Goal: Information Seeking & Learning: Learn about a topic

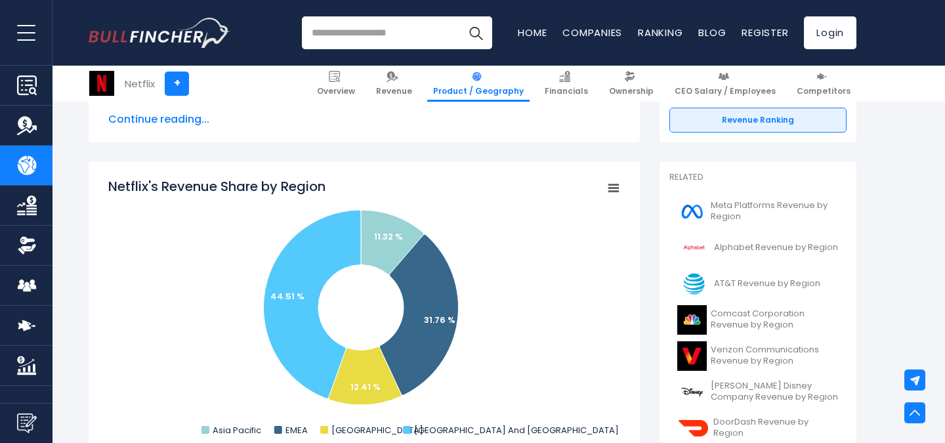
scroll to position [272, 0]
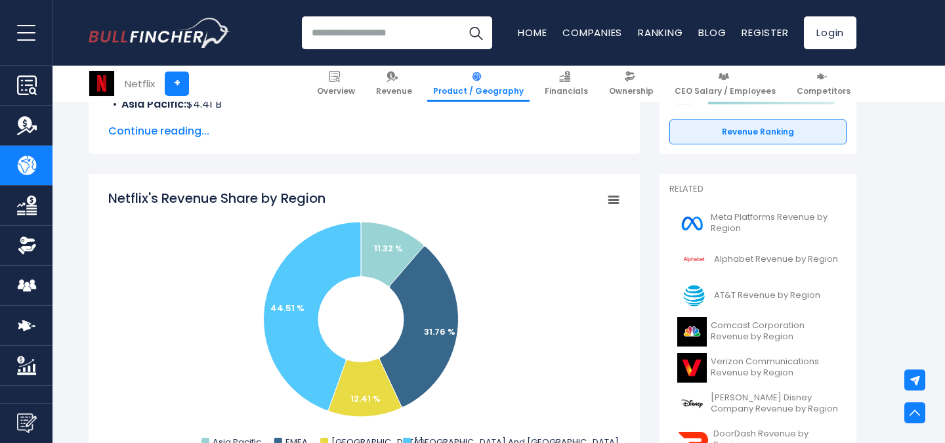
drag, startPoint x: 180, startPoint y: 195, endPoint x: 336, endPoint y: 195, distance: 156.2
click at [336, 195] on icon "Created with Highcharts 12.1.2 Chart context menu Netflix's Revenue Share by Re…" at bounding box center [364, 320] width 512 height 263
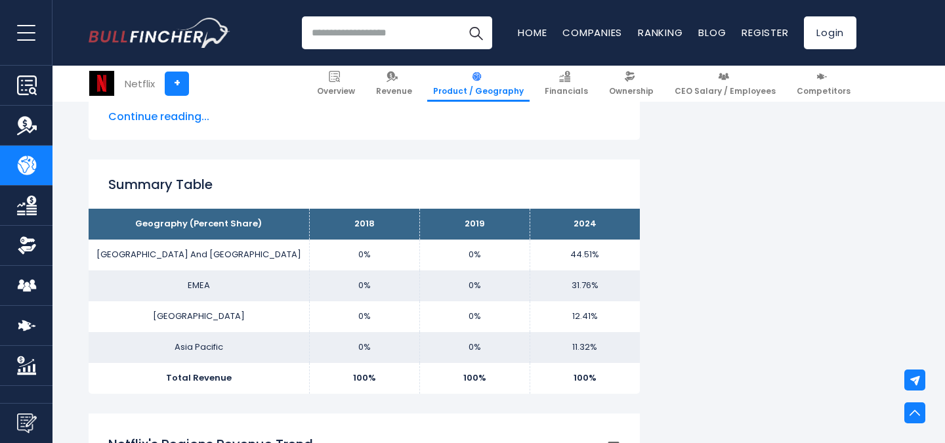
scroll to position [766, 0]
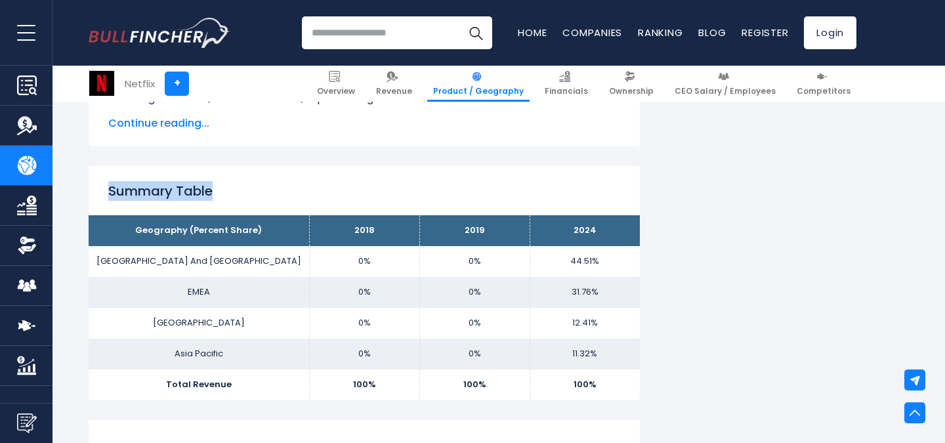
drag, startPoint x: 99, startPoint y: 190, endPoint x: 326, endPoint y: 203, distance: 226.8
click at [326, 203] on div "Summary Table Geography (Percent Share) 2018 2019 2024 [GEOGRAPHIC_DATA] And Ca…" at bounding box center [364, 283] width 551 height 234
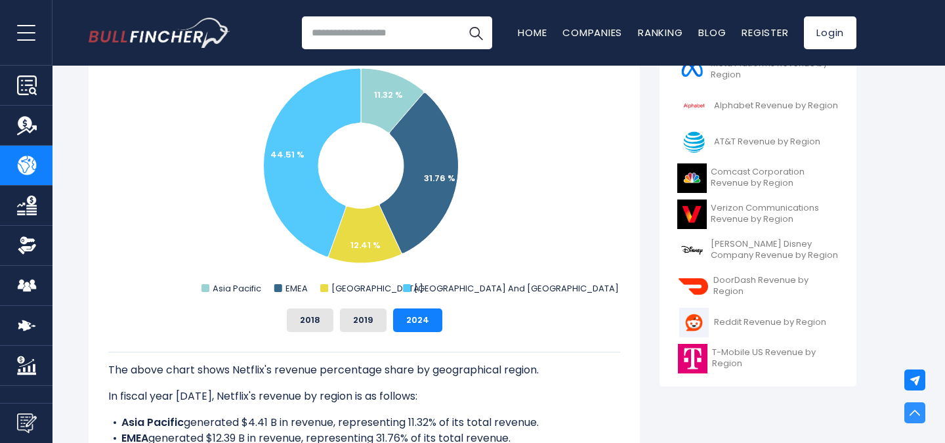
scroll to position [0, 0]
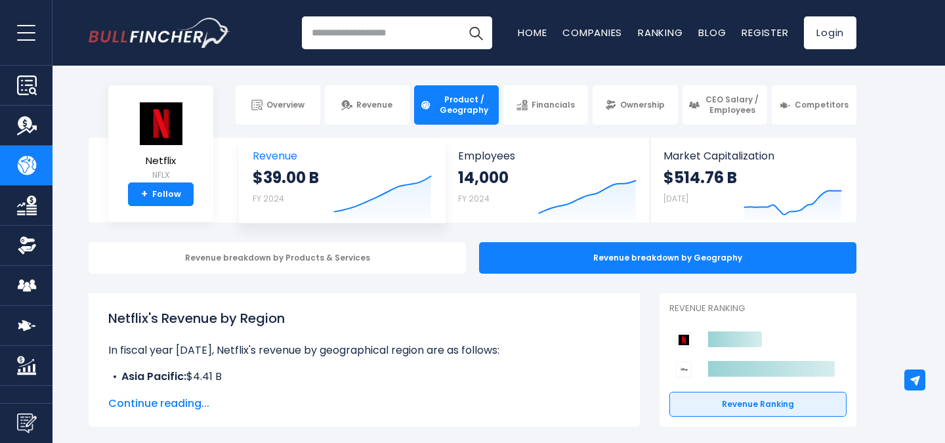
click at [334, 196] on icon "Created with Highcharts 12.1.2" at bounding box center [382, 191] width 98 height 55
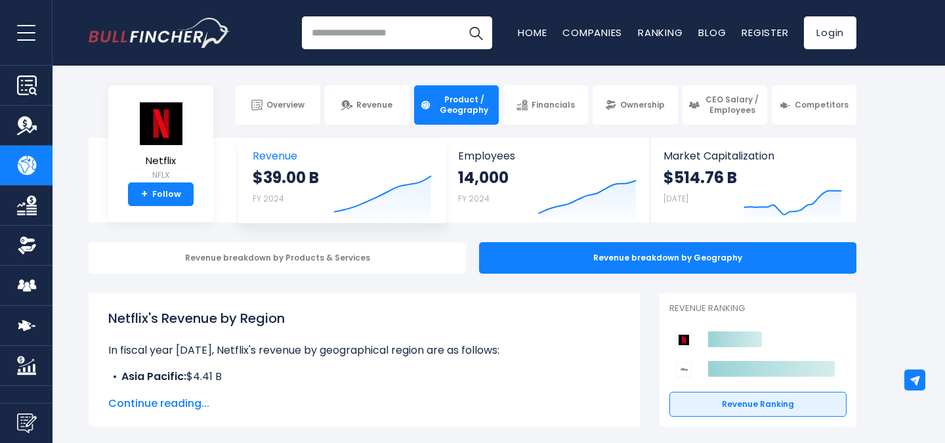
click at [329, 192] on div "$39.00 B FY 2024 Created with Highcharts 12.1.2" at bounding box center [342, 194] width 179 height 55
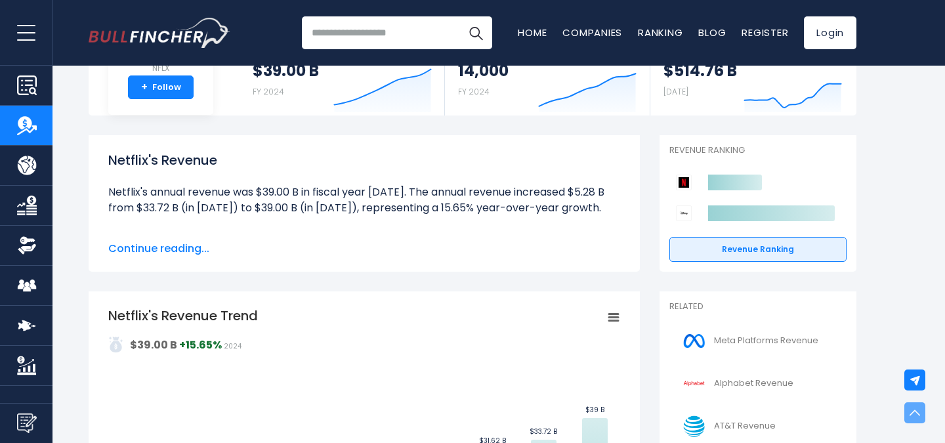
scroll to position [50, 0]
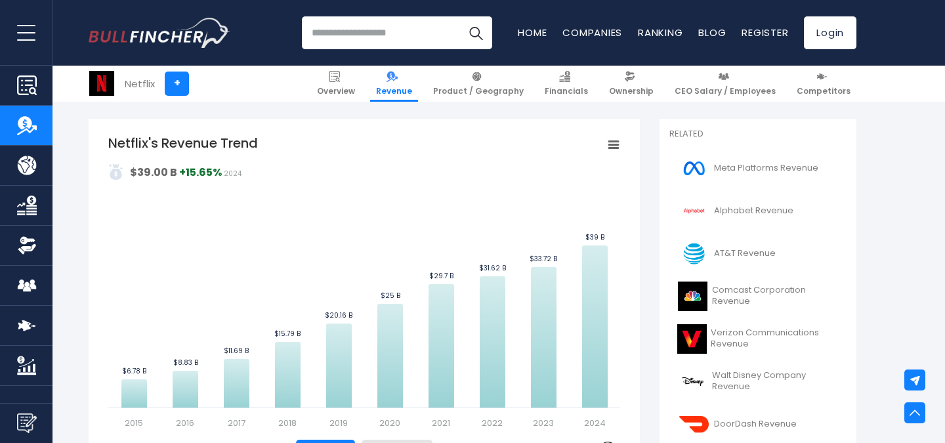
scroll to position [281, 0]
click at [614, 142] on icon "Netflix's Revenue Trend" at bounding box center [613, 143] width 9 height 7
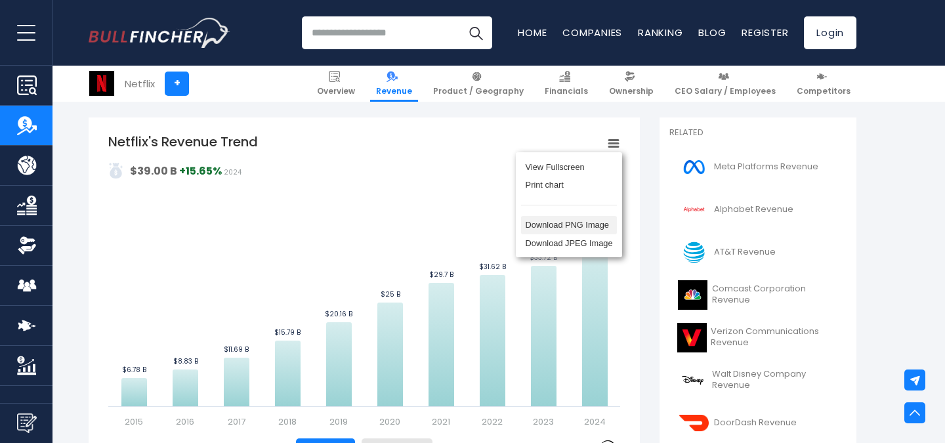
click at [583, 222] on li "Download PNG Image" at bounding box center [569, 225] width 96 height 18
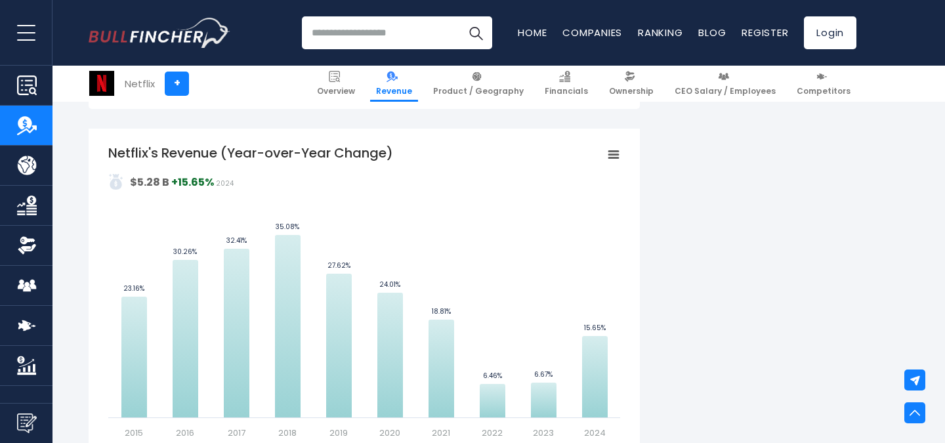
scroll to position [775, 0]
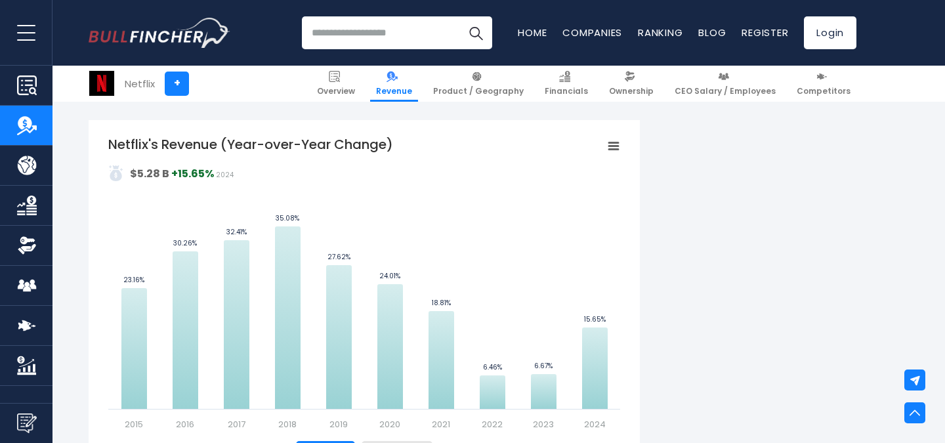
click at [622, 148] on div "Netflix's Revenue (Year-over-Year Change) Created with Highcharts 12.1.2 Values…" at bounding box center [364, 351] width 551 height 463
click at [614, 146] on icon "Netflix's Revenue (Year-over-Year Change)" at bounding box center [613, 146] width 9 height 7
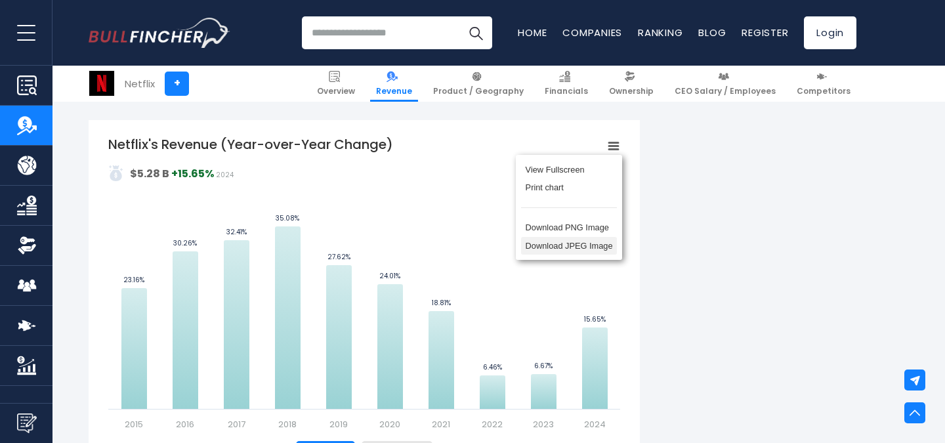
click at [589, 249] on li "Download JPEG Image" at bounding box center [569, 246] width 96 height 18
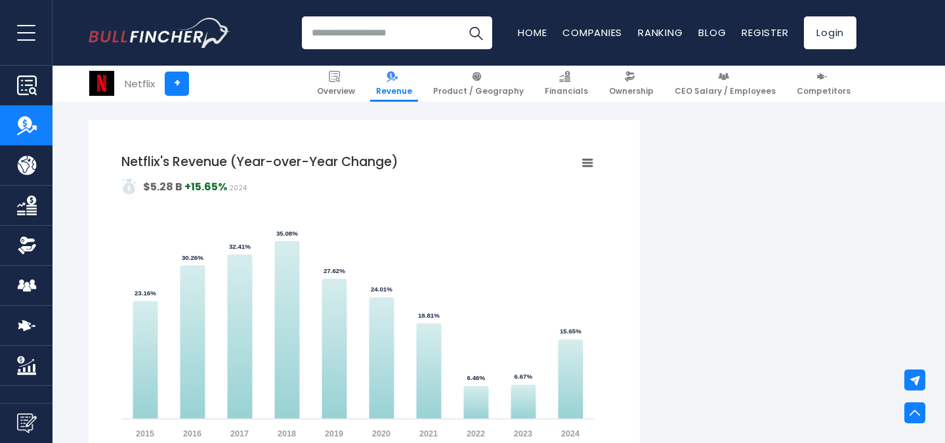
scroll to position [24, 0]
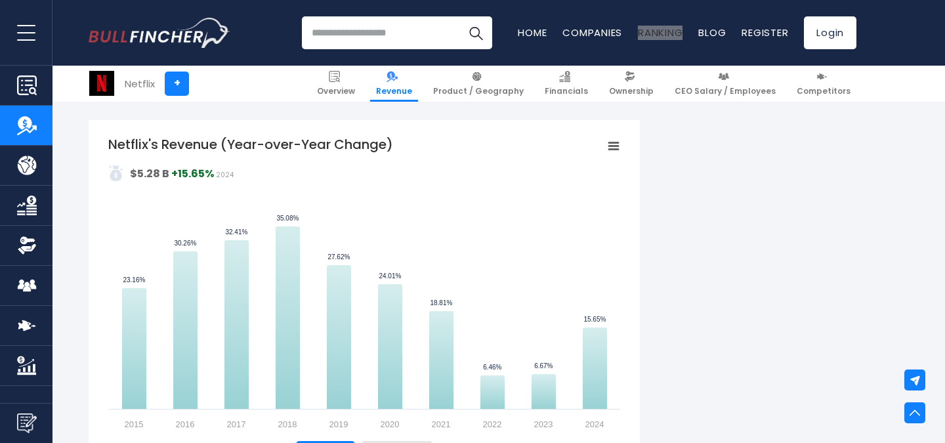
click at [637, 16] on nav "Home Companies Ranking Blog Register Login" at bounding box center [687, 32] width 339 height 33
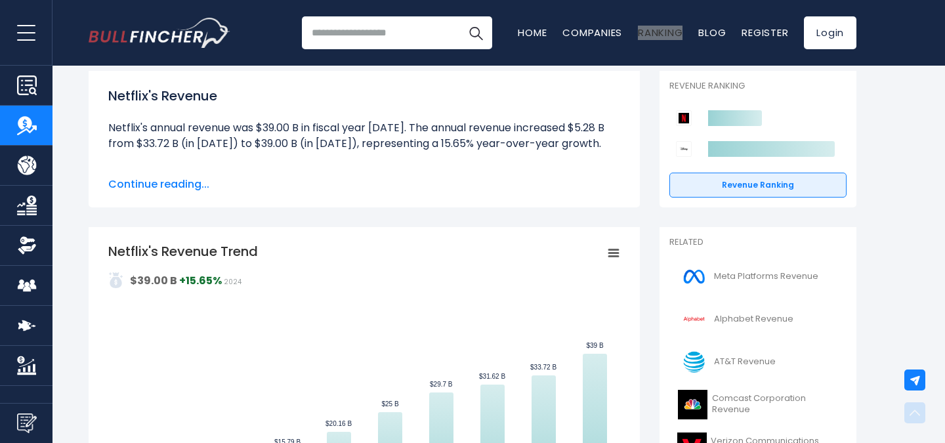
scroll to position [0, 0]
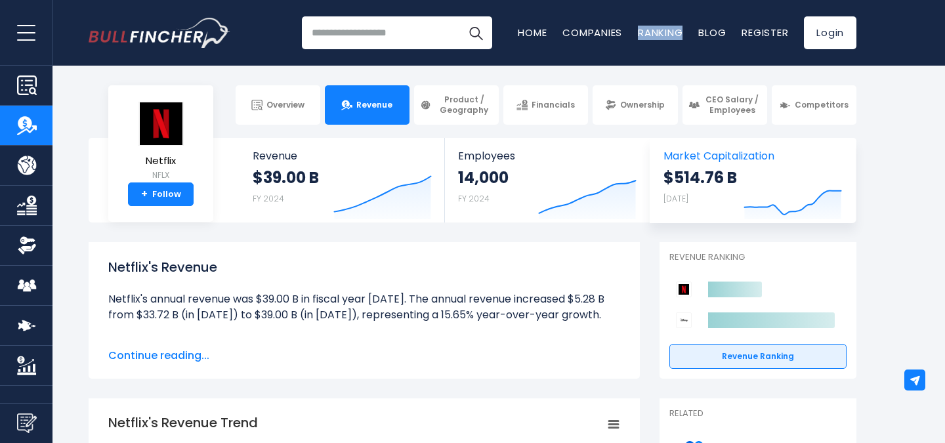
click at [698, 160] on span "Market Capitalization" at bounding box center [753, 156] width 179 height 12
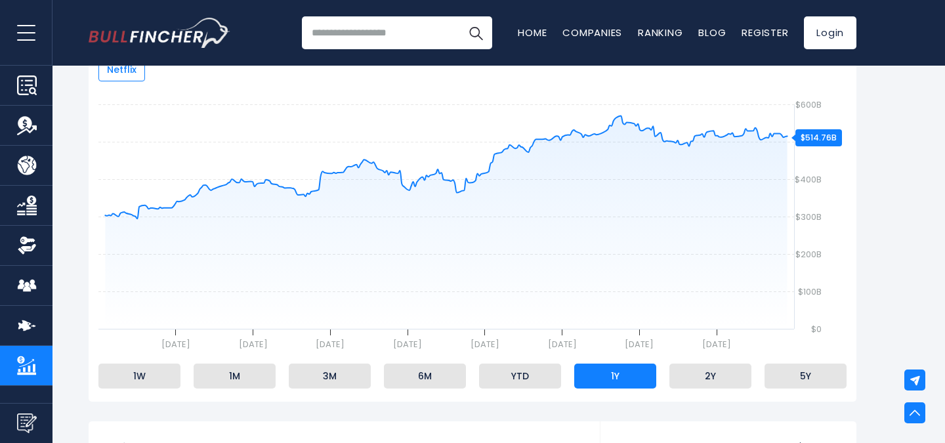
scroll to position [243, 0]
click at [822, 373] on li "5Y" at bounding box center [806, 376] width 82 height 25
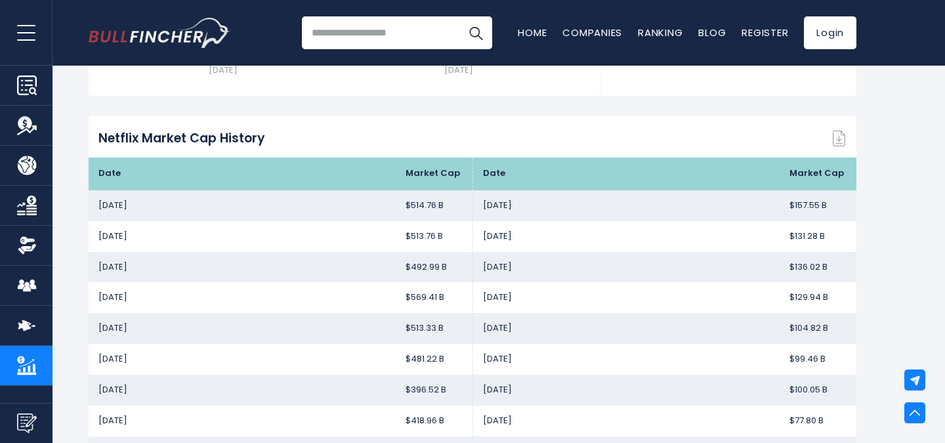
scroll to position [0, 0]
